Goal: Find contact information: Find contact information

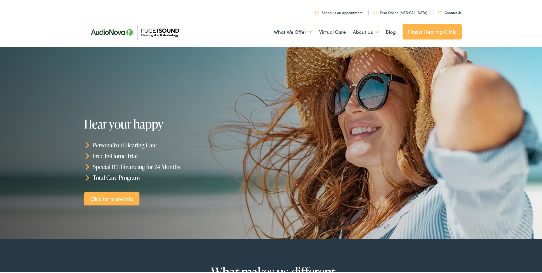
drag, startPoint x: 431, startPoint y: 29, endPoint x: 424, endPoint y: 32, distance: 7.4
click at [431, 29] on link "Find a Hearing Clinic" at bounding box center [432, 30] width 59 height 15
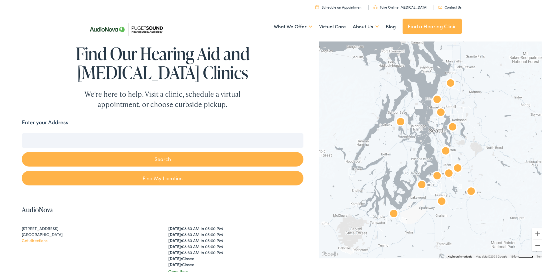
click at [441, 146] on img "AudioNova" at bounding box center [446, 150] width 18 height 18
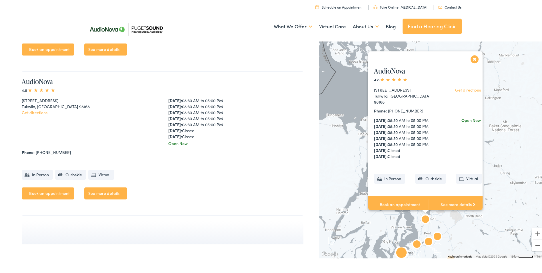
scroll to position [1872, 0]
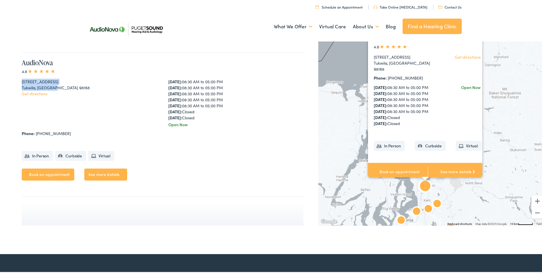
drag, startPoint x: 22, startPoint y: 80, endPoint x: 55, endPoint y: 87, distance: 33.8
click at [55, 87] on div "14900 Interurban Ave S #185 Tukwila, WA 98168 Get directions" at bounding box center [89, 101] width 135 height 49
drag, startPoint x: 55, startPoint y: 87, endPoint x: 48, endPoint y: 83, distance: 7.9
copy div "14900 Interurban Ave S #185 Tukwila, WA 98168"
click at [80, 107] on div "14900 Interurban Ave S #185 Tukwila, WA 98168 Get directions" at bounding box center [89, 101] width 135 height 49
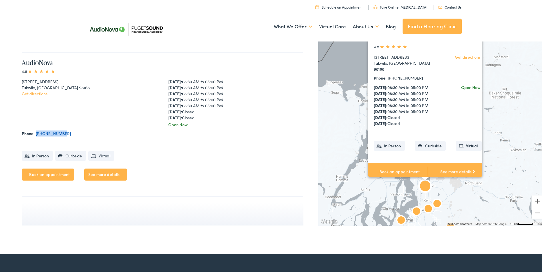
drag, startPoint x: 61, startPoint y: 132, endPoint x: 36, endPoint y: 134, distance: 25.3
click at [36, 134] on div "Phone: 206-248-8177" at bounding box center [163, 132] width 282 height 6
copy link "206-248-8177"
drag, startPoint x: 119, startPoint y: 95, endPoint x: 143, endPoint y: 70, distance: 34.4
click at [120, 93] on div "Get directions" at bounding box center [89, 92] width 135 height 6
